Goal: Information Seeking & Learning: Learn about a topic

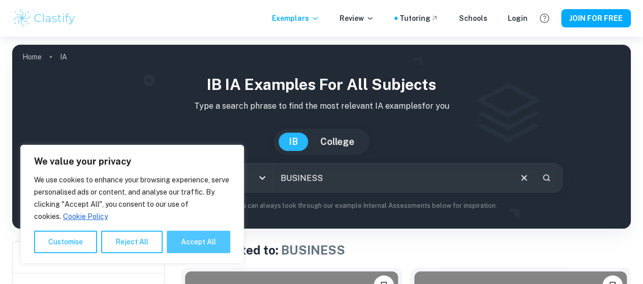
click at [194, 235] on button "Accept All" at bounding box center [199, 242] width 64 height 22
checkbox input "true"
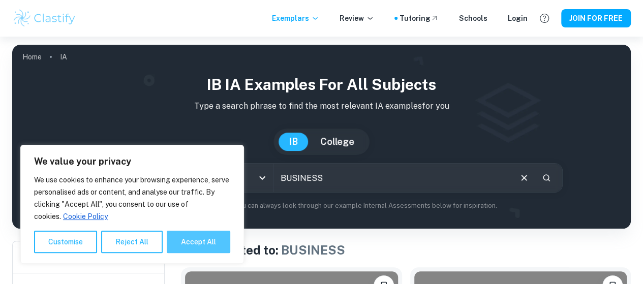
checkbox input "true"
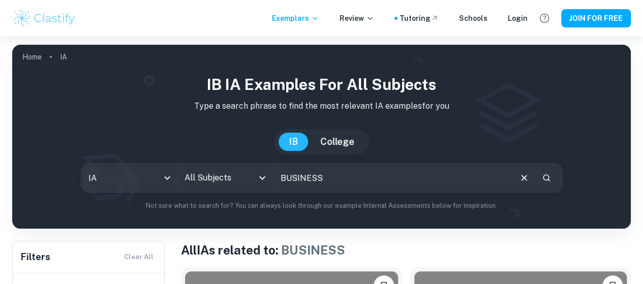
click at [367, 181] on input "BUSINESS" at bounding box center [391, 178] width 237 height 28
type input "BUSINESS ia assessment"
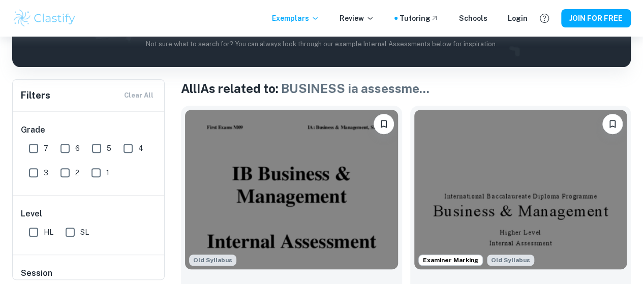
scroll to position [172, 0]
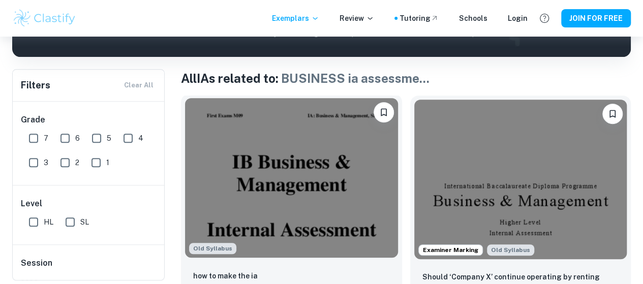
click at [260, 163] on img at bounding box center [291, 178] width 213 height 160
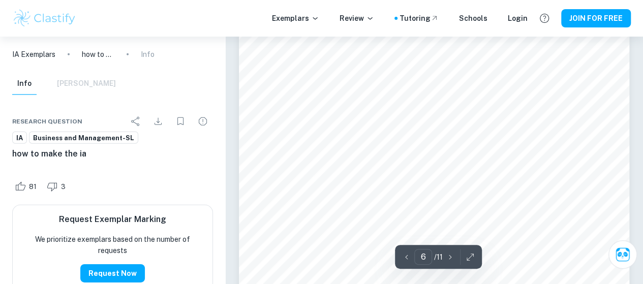
scroll to position [726, 0]
type input "1"
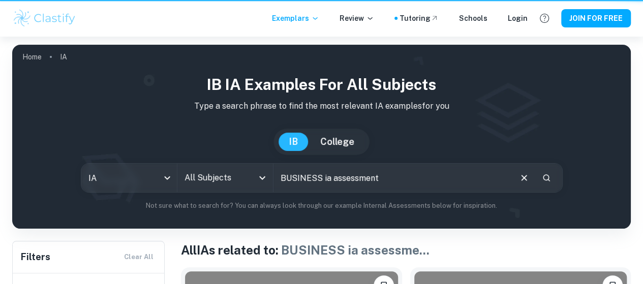
scroll to position [172, 0]
